Goal: Task Accomplishment & Management: Manage account settings

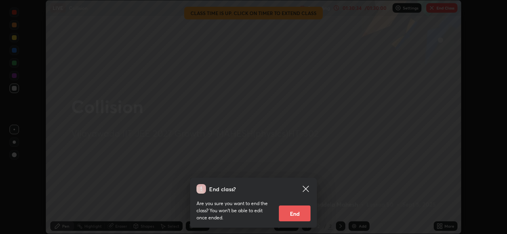
scroll to position [234, 507]
click at [291, 217] on button "End" at bounding box center [295, 214] width 32 height 16
click at [303, 214] on button "End" at bounding box center [295, 214] width 32 height 16
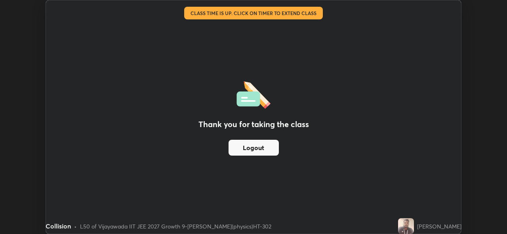
click at [260, 164] on div "Thank you for taking the class Logout" at bounding box center [253, 116] width 415 height 233
click at [257, 162] on div "Thank you for taking the class Logout" at bounding box center [253, 116] width 415 height 233
click at [259, 151] on button "Logout" at bounding box center [254, 148] width 50 height 16
click at [257, 154] on button "Logout" at bounding box center [254, 148] width 50 height 16
click at [259, 149] on button "Logout" at bounding box center [254, 148] width 50 height 16
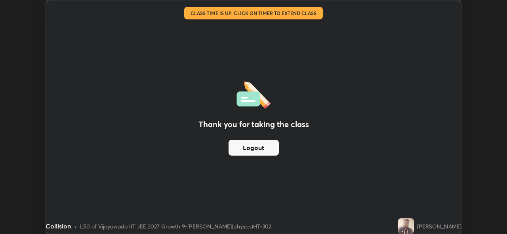
click at [261, 149] on button "Logout" at bounding box center [254, 148] width 50 height 16
click at [263, 150] on button "Logout" at bounding box center [254, 148] width 50 height 16
click at [267, 147] on button "Logout" at bounding box center [254, 148] width 50 height 16
click at [252, 148] on button "Logout" at bounding box center [254, 148] width 50 height 16
click at [251, 142] on button "Logout" at bounding box center [254, 148] width 50 height 16
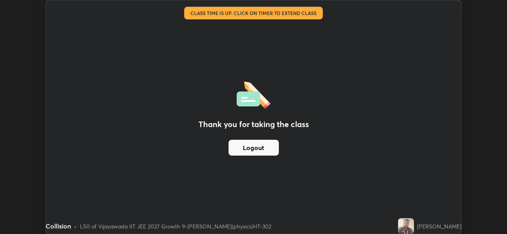
click at [241, 146] on button "Logout" at bounding box center [254, 148] width 50 height 16
click at [240, 144] on button "Logout" at bounding box center [254, 148] width 50 height 16
